Goal: Transaction & Acquisition: Subscribe to service/newsletter

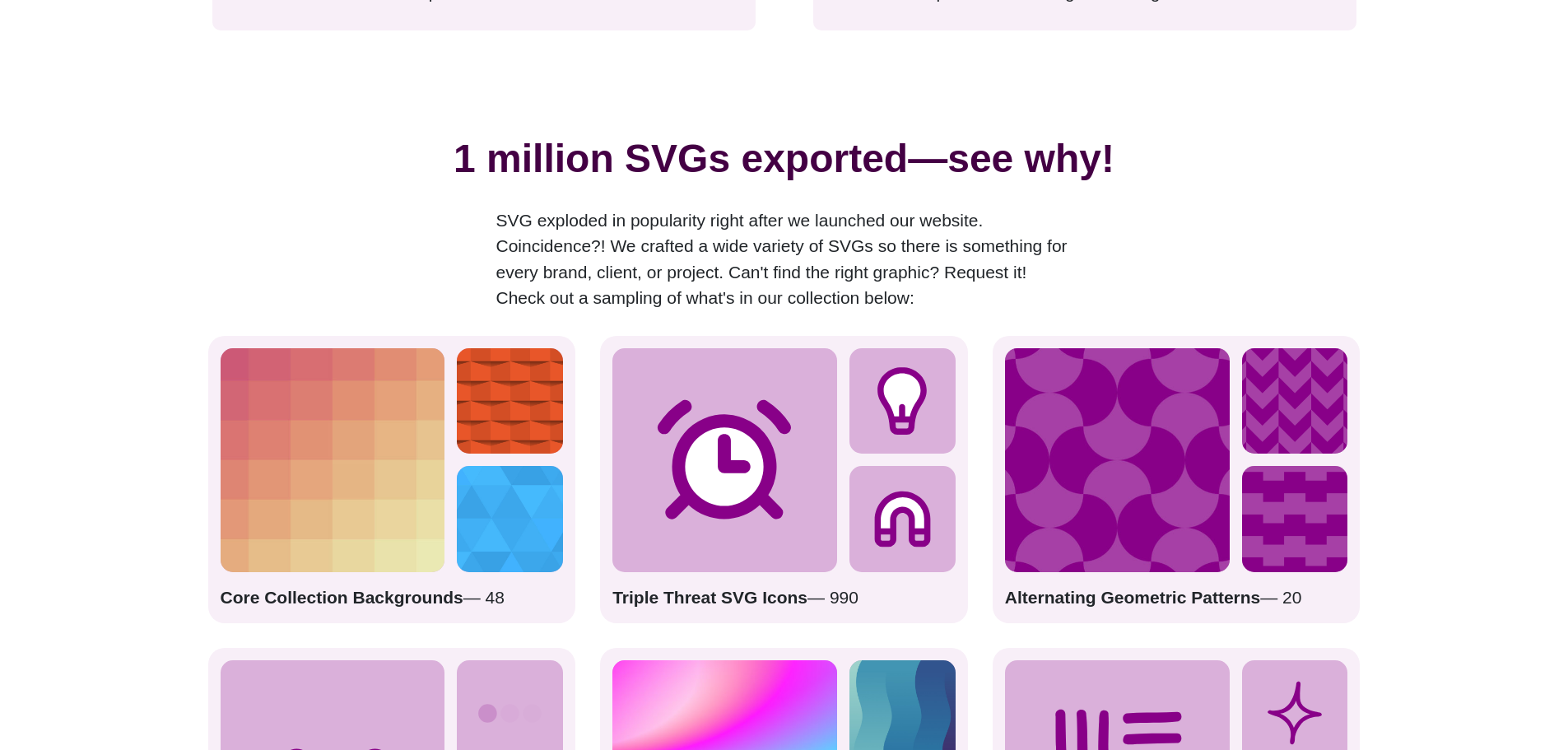
scroll to position [2625, 0]
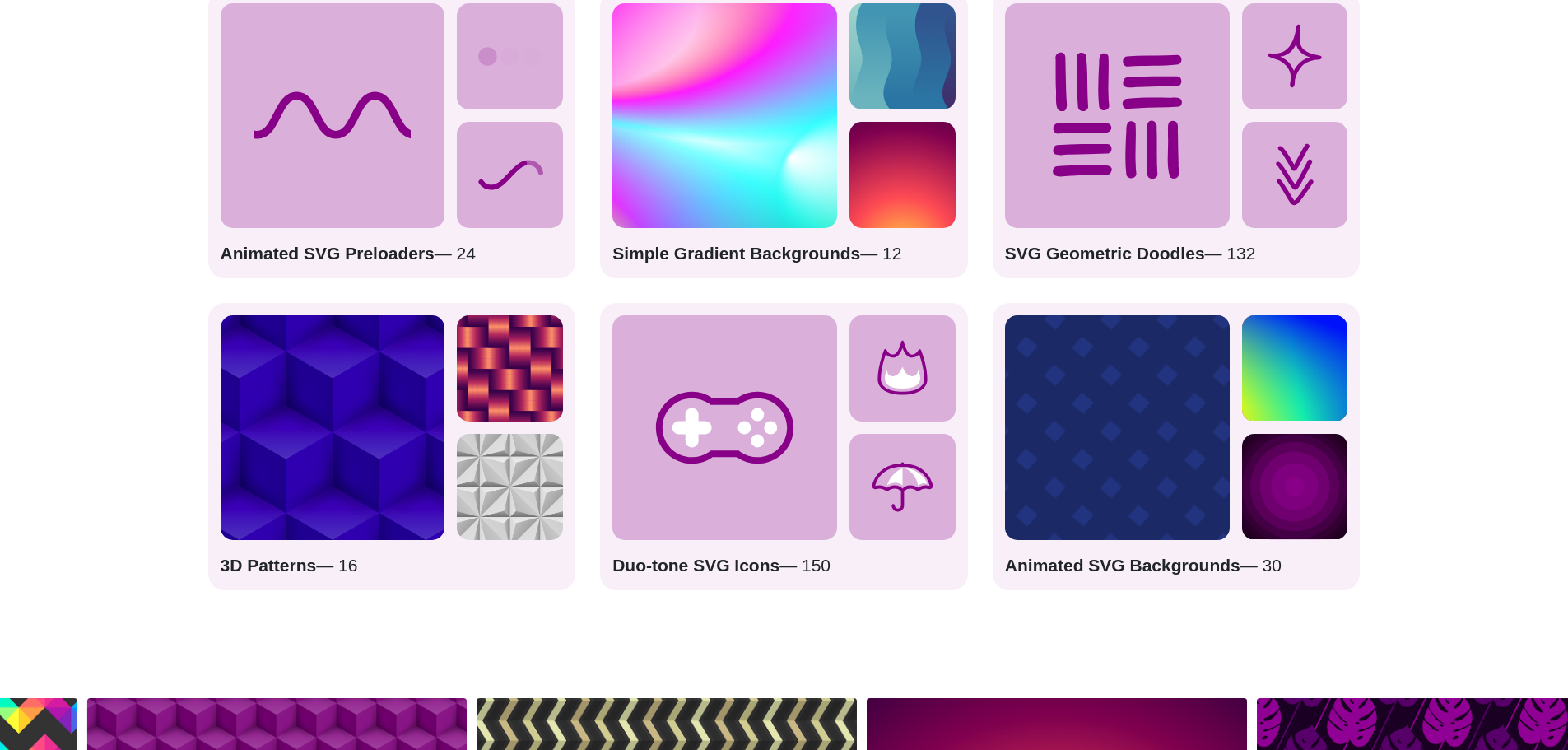
click at [377, 262] on strong "Animated SVG Preloaders" at bounding box center [327, 253] width 214 height 19
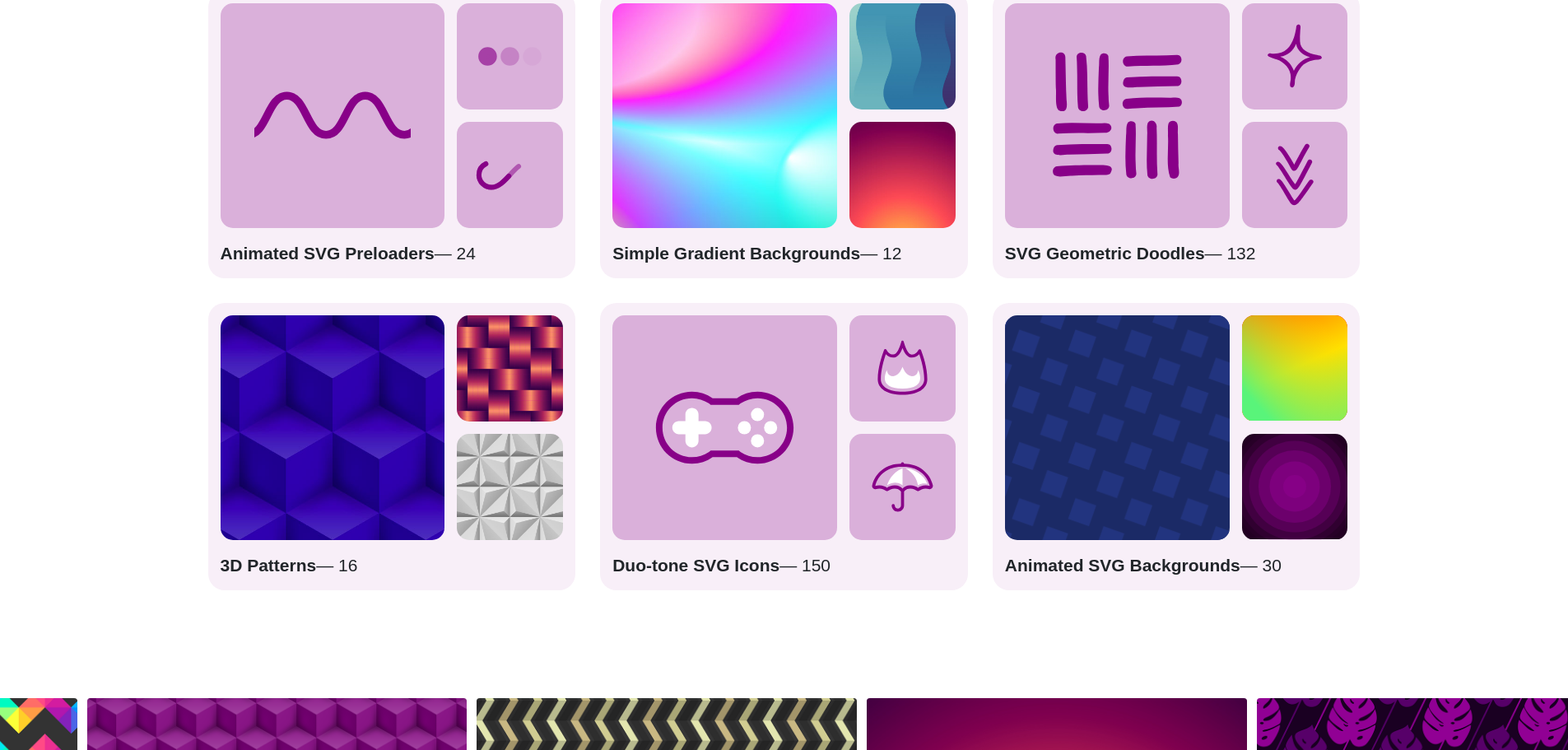
click at [370, 253] on strong "Animated SVG Preloaders" at bounding box center [327, 253] width 214 height 19
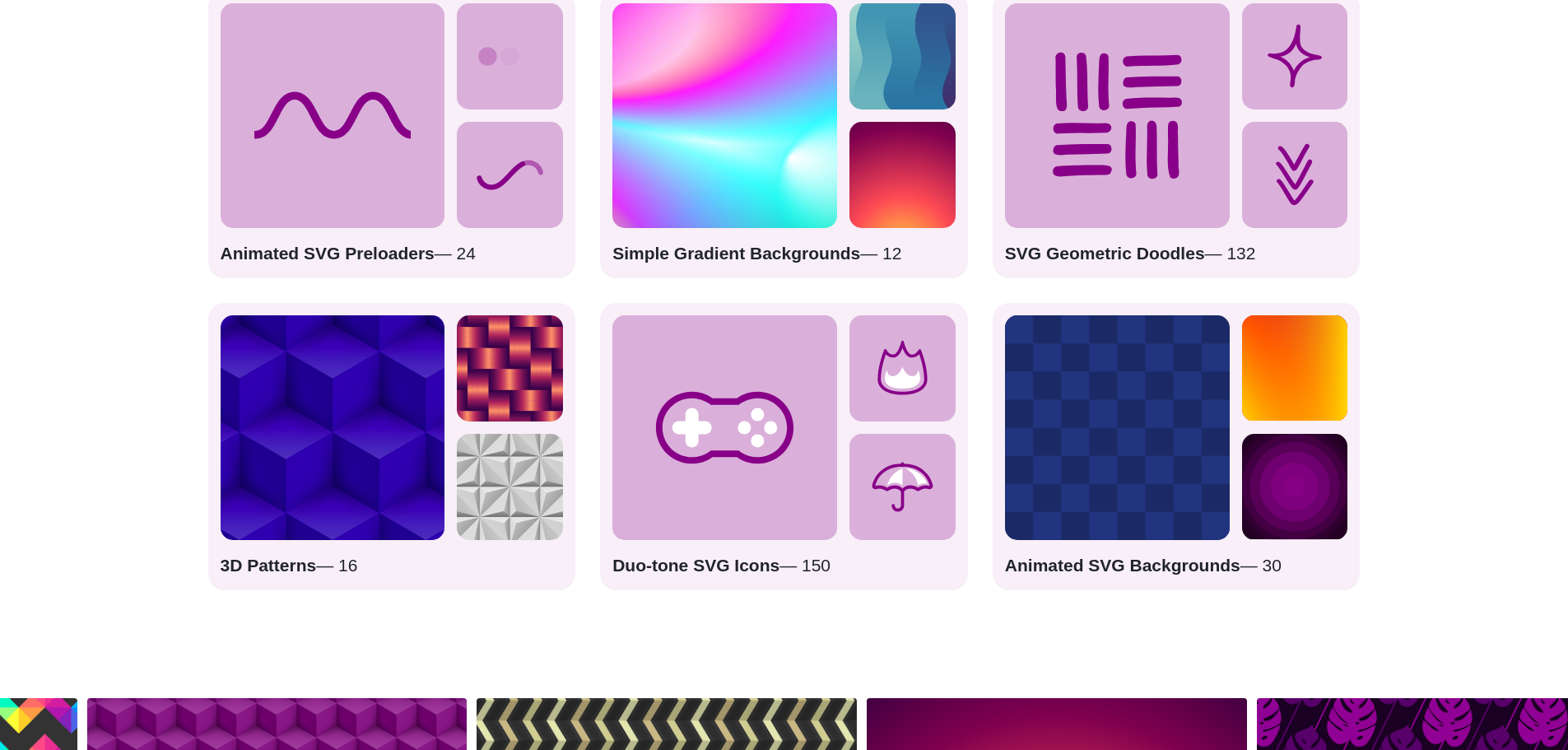
click at [507, 181] on icon at bounding box center [509, 175] width 106 height 106
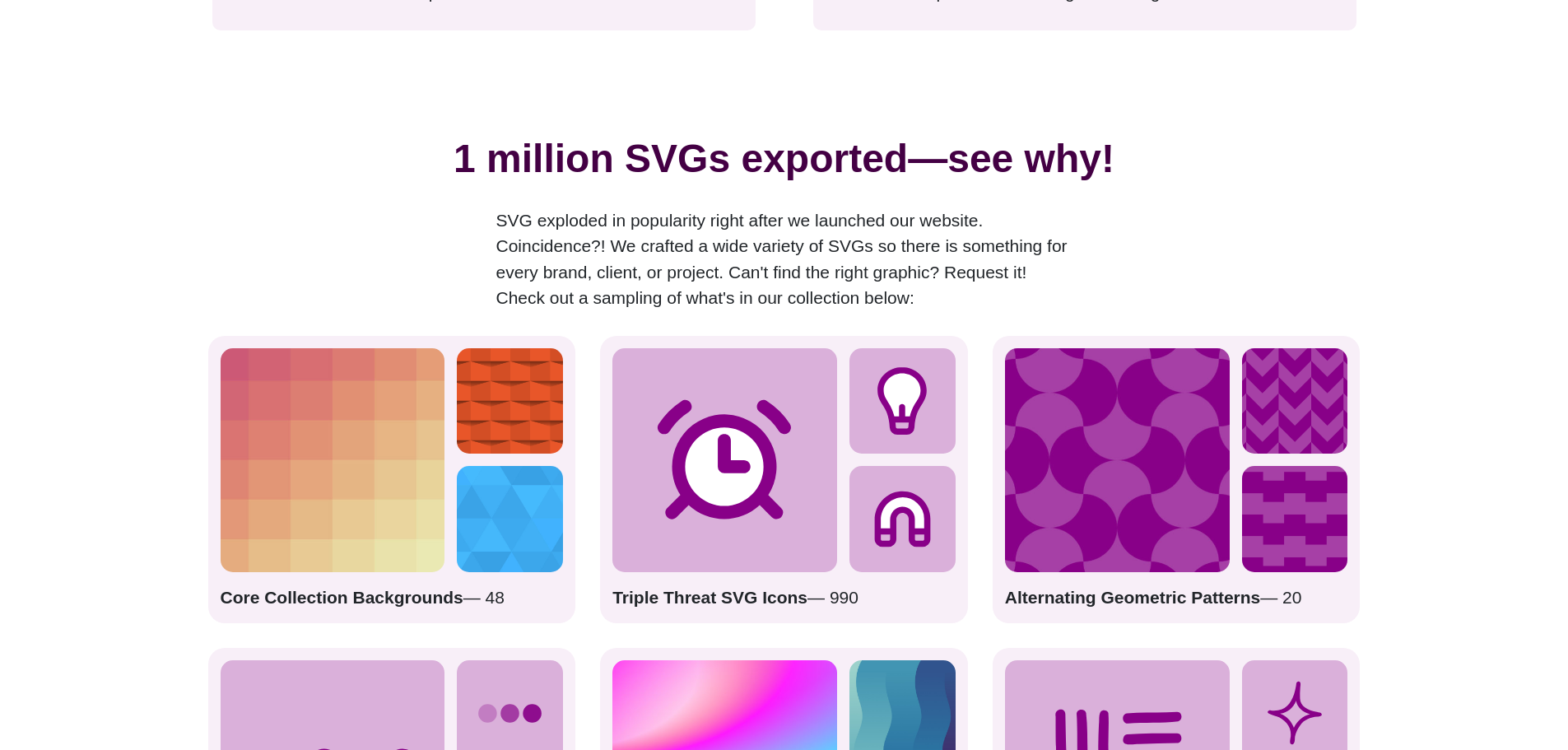
scroll to position [1312, 0]
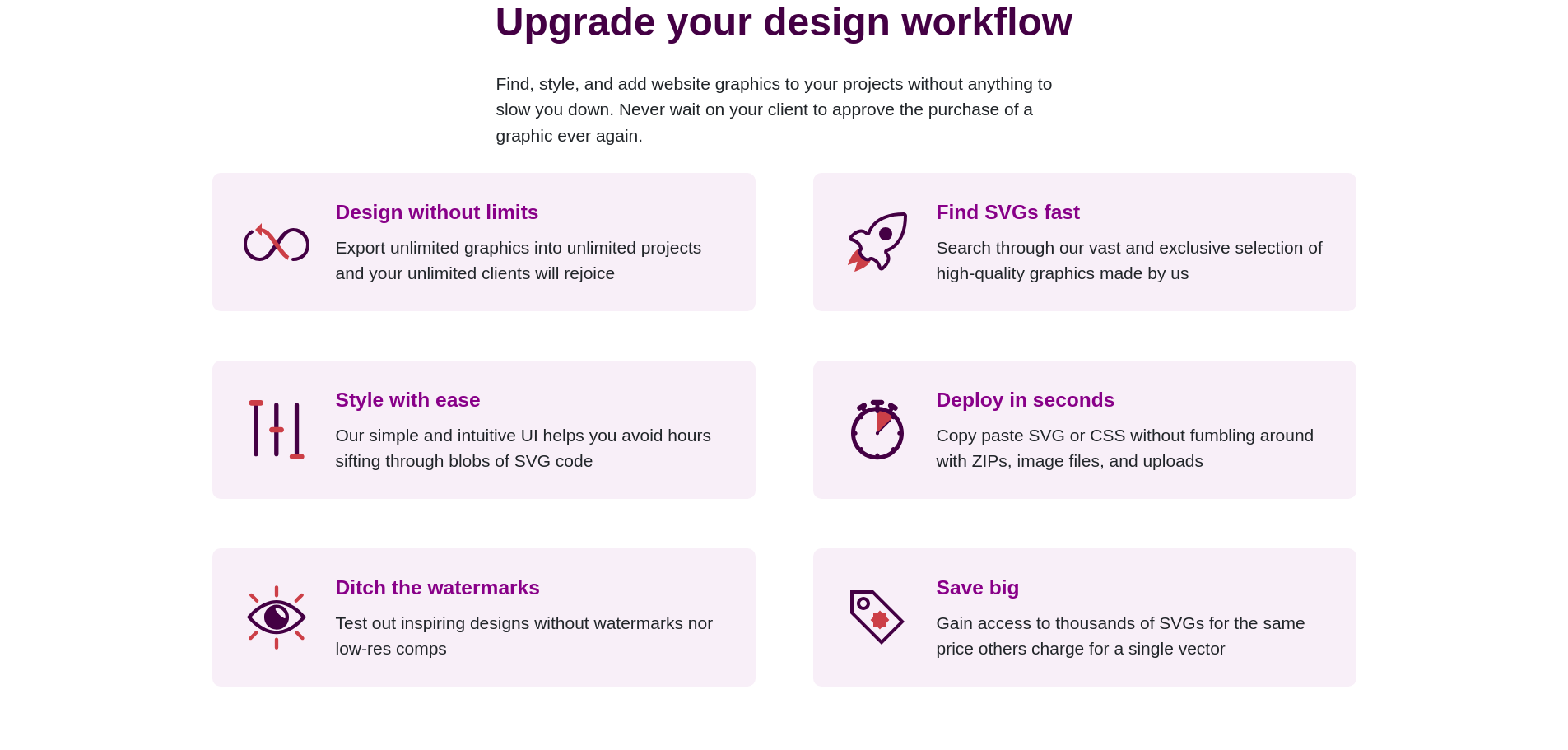
click at [470, 259] on p "Export unlimited graphics into unlimited projects and your unlimited clients wi…" at bounding box center [532, 261] width 395 height 52
click at [464, 212] on h3 "Design without limits" at bounding box center [532, 212] width 395 height 30
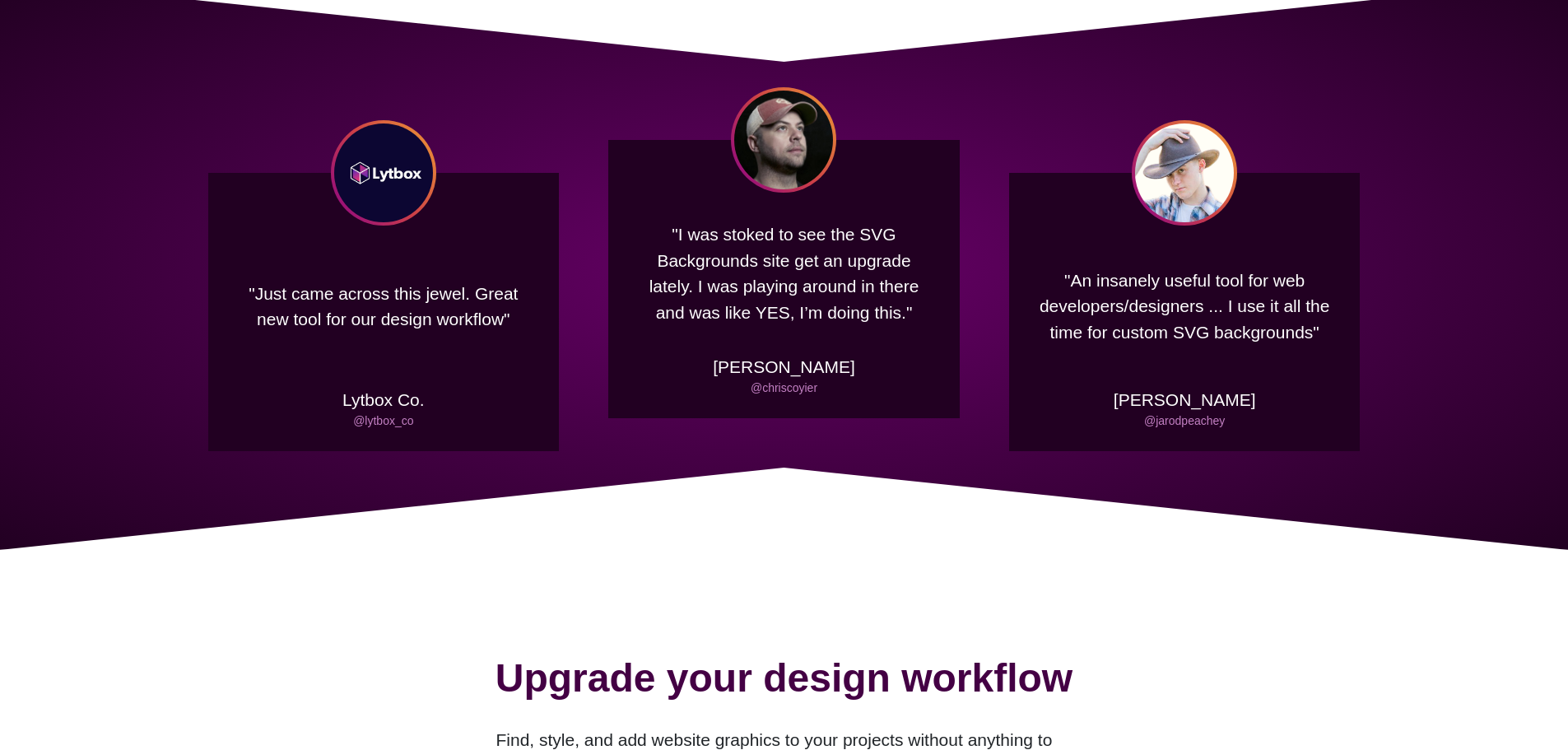
scroll to position [0, 0]
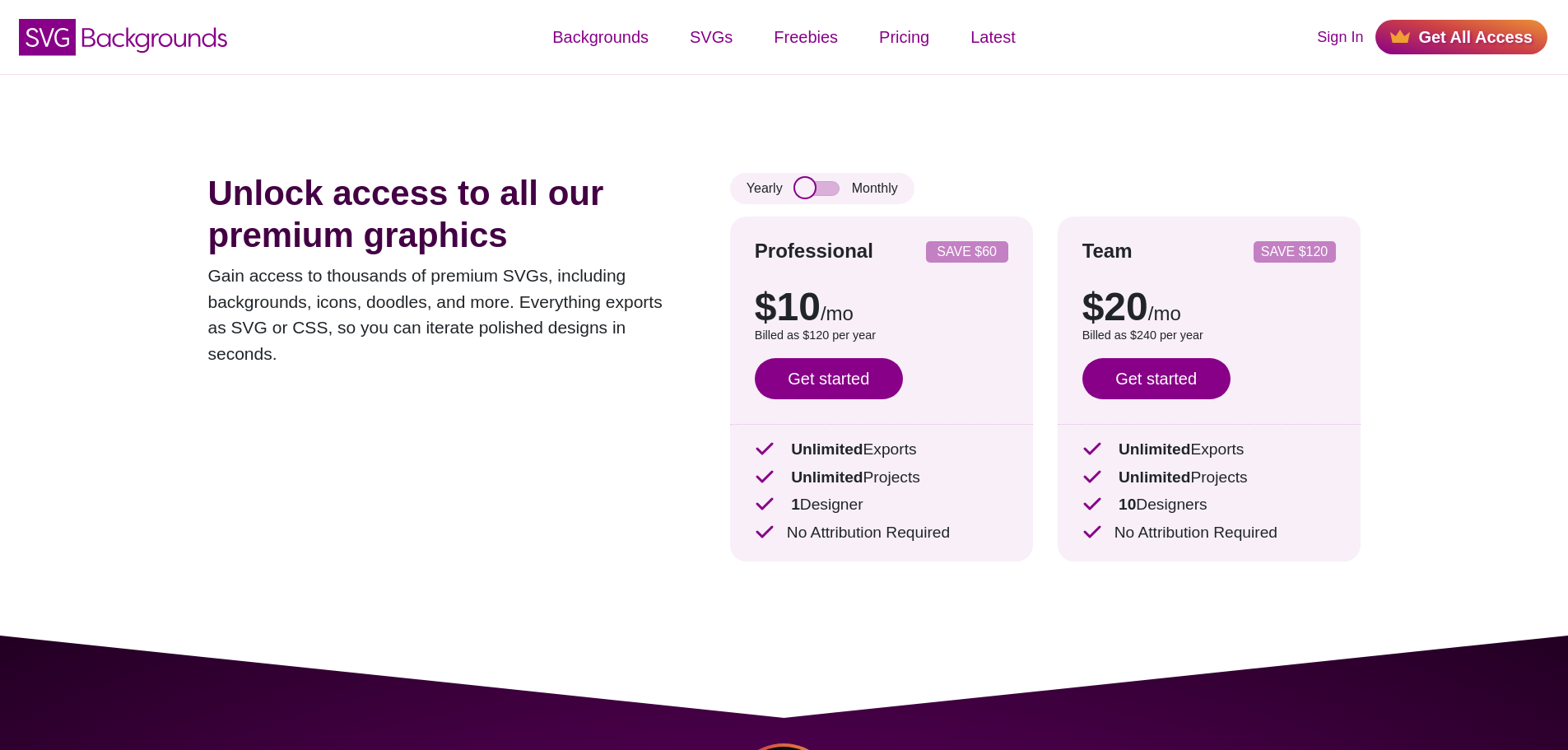
click at [812, 183] on input "checkbox" at bounding box center [817, 188] width 45 height 15
click at [809, 188] on input "checkbox" at bounding box center [817, 188] width 45 height 15
checkbox input "false"
